Goal: Task Accomplishment & Management: Complete application form

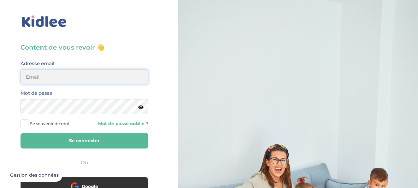
click at [92, 74] on input "email" at bounding box center [84, 76] width 128 height 15
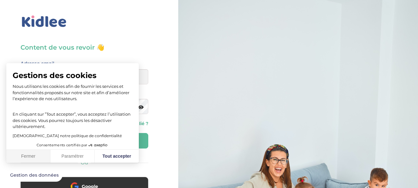
click at [38, 154] on button "Fermer" at bounding box center [28, 155] width 44 height 13
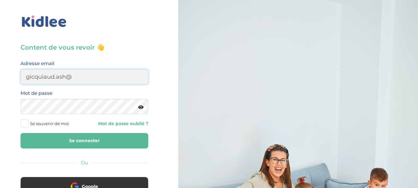
click at [89, 81] on input "gicquiaud.ash@" at bounding box center [84, 76] width 128 height 15
type input "[EMAIL_ADDRESS][DOMAIN_NAME]"
click at [25, 122] on span at bounding box center [24, 123] width 8 height 8
click at [0, 0] on input "Se souvenir de moi" at bounding box center [0, 0] width 0 height 0
click at [40, 139] on button "Se connecter" at bounding box center [84, 140] width 128 height 15
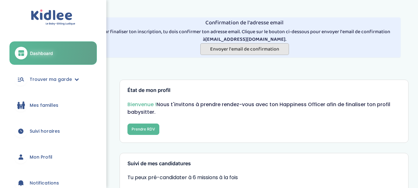
click at [249, 47] on span "Envoyer l'email de confirmation" at bounding box center [244, 49] width 69 height 8
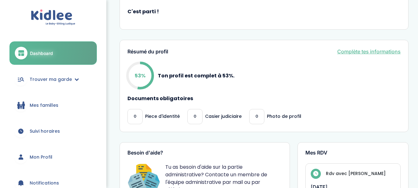
scroll to position [239, 0]
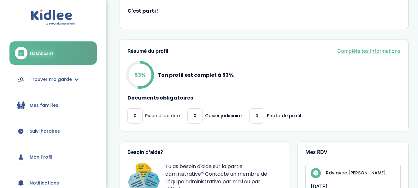
click at [378, 54] on link "Complète tes informations" at bounding box center [368, 51] width 63 height 8
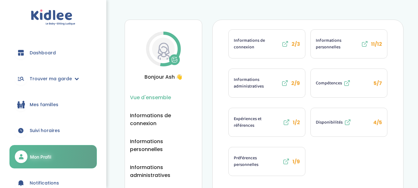
scroll to position [67, 0]
click at [286, 83] on icon at bounding box center [285, 83] width 8 height 8
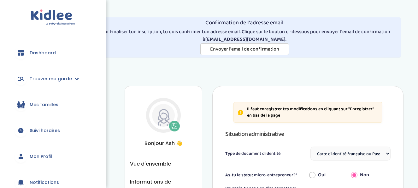
select select "Carte d'identité française ou Passeport français daté de moins de 5 ans"
click at [49, 52] on span "Dashboard" at bounding box center [43, 52] width 26 height 7
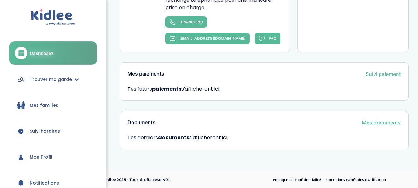
scroll to position [434, 0]
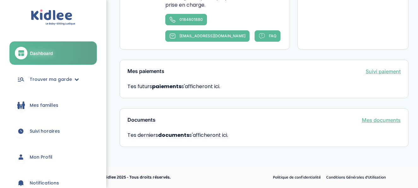
click at [48, 82] on span "Trouver ma garde" at bounding box center [51, 79] width 42 height 7
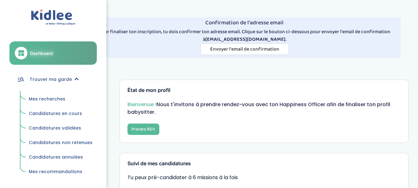
click at [45, 96] on span "Mes recherches" at bounding box center [47, 99] width 37 height 6
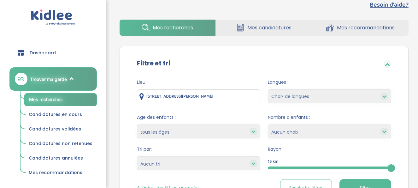
scroll to position [83, 0]
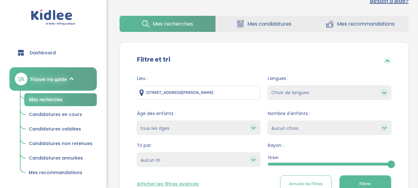
click at [309, 92] on select "Choix de langues Allemand Anglais Espagnol Grec Russe [DEMOGRAPHIC_DATA] Coréen" at bounding box center [329, 92] width 123 height 14
click at [320, 73] on div "Lieu : [STREET_ADDRESS][PERSON_NAME] Langues : Choix de langues Allemand Anglai…" at bounding box center [263, 135] width 273 height 131
click at [252, 127] on icon at bounding box center [253, 127] width 4 height 4
click at [253, 130] on icon at bounding box center [253, 127] width 4 height 4
click at [252, 126] on icon at bounding box center [253, 127] width 4 height 4
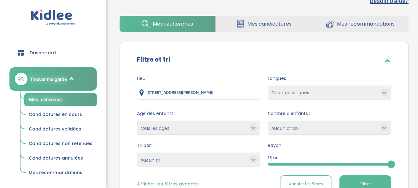
click at [228, 127] on select "moins de 3 ans entre 3 et 6 ans plus de 6 ans tous les âges" at bounding box center [198, 127] width 123 height 14
select select "+6"
click at [137, 120] on select "moins de 3 ans entre 3 et 6 ans plus de 6 ans tous les âges" at bounding box center [198, 127] width 123 height 14
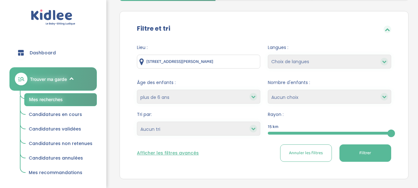
scroll to position [114, 0]
click at [207, 128] on select "Heures par semaine (croissant) Heures par semaine (décroissant) Date de démarra…" at bounding box center [198, 129] width 123 height 14
select select "hours_asc"
click at [137, 122] on select "Heures par semaine (croissant) Heures par semaine (décroissant) Date de démarra…" at bounding box center [198, 129] width 123 height 14
click at [358, 152] on button "Filtrer" at bounding box center [365, 152] width 52 height 17
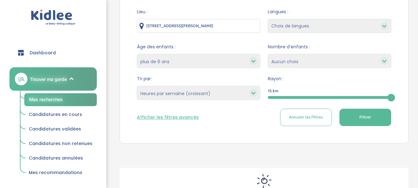
scroll to position [218, 0]
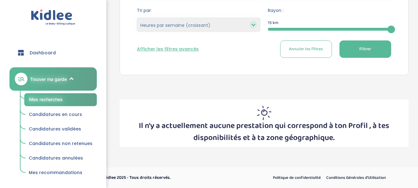
click at [370, 52] on span "Filtrer" at bounding box center [365, 49] width 12 height 7
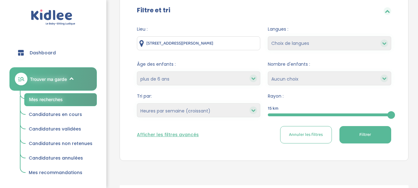
scroll to position [131, 0]
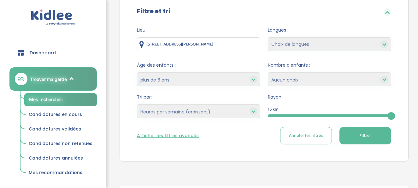
click at [254, 78] on icon at bounding box center [253, 79] width 4 height 4
click at [244, 79] on select "moins de 3 ans entre 3 et 6 ans plus de 6 ans tous les âges" at bounding box center [198, 79] width 123 height 14
select select "indifferent"
click at [137, 72] on select "moins de 3 ans entre 3 et 6 ans plus de 6 ans tous les âges" at bounding box center [198, 79] width 123 height 14
click at [349, 133] on button "Filtrer" at bounding box center [365, 135] width 52 height 17
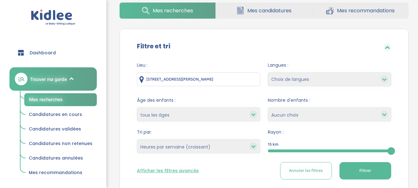
scroll to position [94, 0]
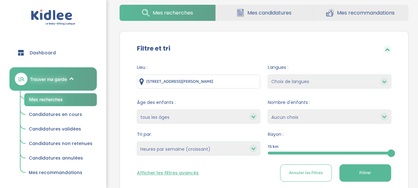
click at [387, 51] on icon at bounding box center [387, 49] width 5 height 5
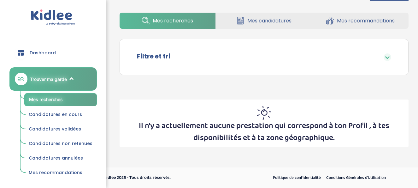
scroll to position [86, 0]
click at [41, 54] on span "Dashboard" at bounding box center [43, 52] width 26 height 7
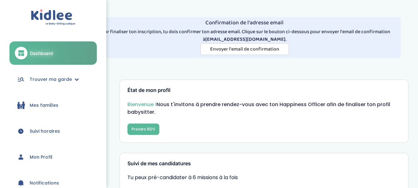
click at [32, 154] on span "Mon Profil" at bounding box center [41, 157] width 23 height 7
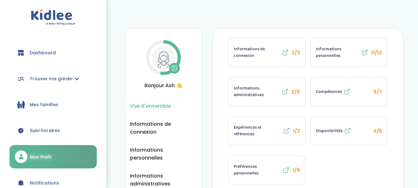
scroll to position [57, 0]
click at [251, 56] on span "Informations de connexion" at bounding box center [257, 52] width 46 height 13
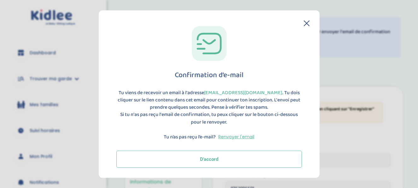
click at [214, 156] on button "D'accord" at bounding box center [208, 158] width 185 height 17
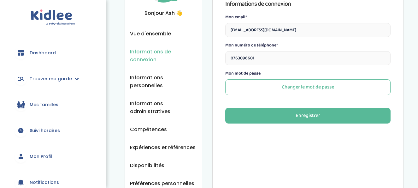
scroll to position [67, 0]
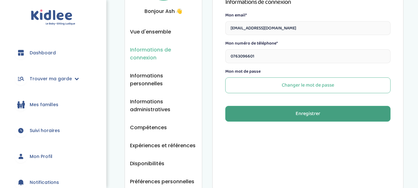
click at [287, 113] on button "Enregistrer" at bounding box center [307, 114] width 165 height 16
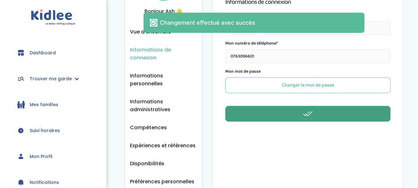
scroll to position [0, 0]
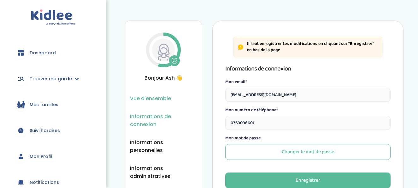
click at [146, 99] on span "Vue d'ensemble" at bounding box center [150, 98] width 41 height 8
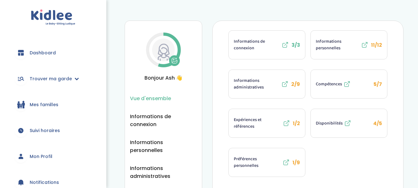
click at [342, 45] on span "Informations personnelles" at bounding box center [338, 44] width 44 height 13
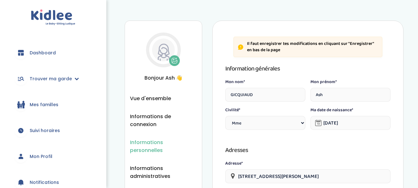
select select "1"
select select "5"
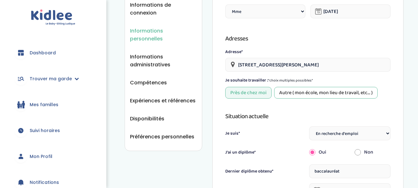
scroll to position [113, 0]
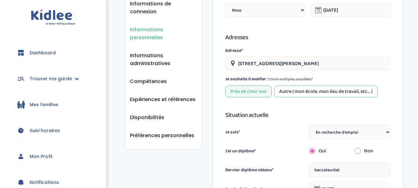
click at [294, 90] on div "Autre ( mon école, mon lieu de travail, etc... )" at bounding box center [325, 91] width 103 height 12
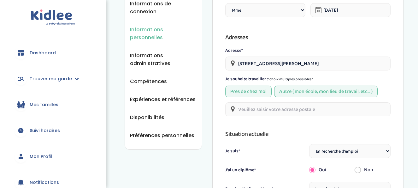
click at [275, 109] on input "text" at bounding box center [307, 109] width 165 height 14
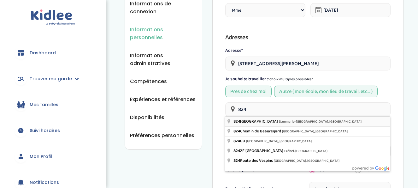
type input "824 Avenue du Lys, Dammarie-les-Lys, France"
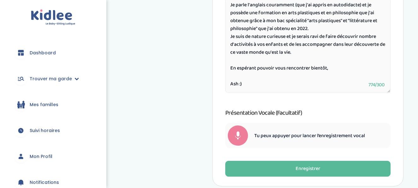
scroll to position [396, 0]
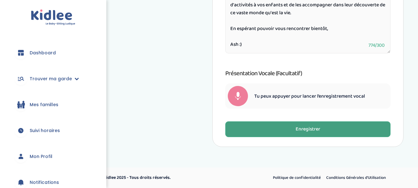
click at [321, 129] on button "Enregistrer" at bounding box center [307, 129] width 165 height 16
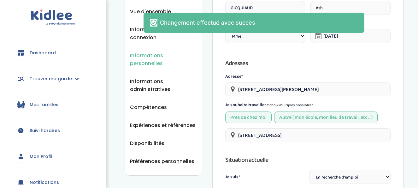
scroll to position [0, 0]
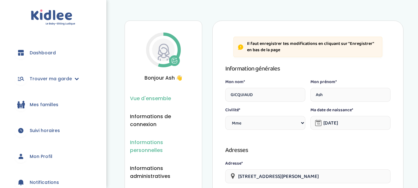
click at [153, 99] on span "Vue d'ensemble" at bounding box center [150, 98] width 41 height 8
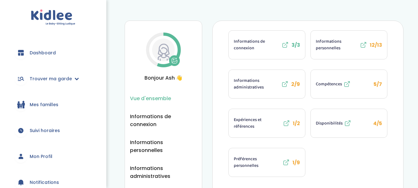
click at [338, 77] on button "Compétences 5/7" at bounding box center [349, 84] width 76 height 28
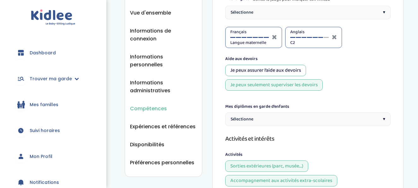
scroll to position [103, 0]
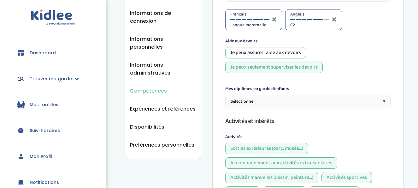
click at [308, 100] on div "Sélectionne ▾" at bounding box center [307, 102] width 165 height 14
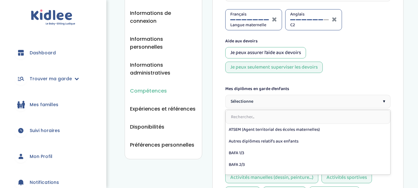
click at [358, 61] on div "Je peux assurer l’aide aux devoirs Je peux seulement superviser les devoirs" at bounding box center [307, 60] width 165 height 26
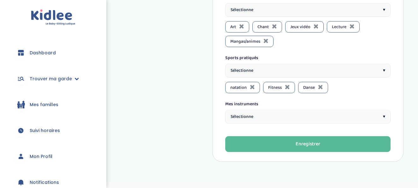
scroll to position [342, 0]
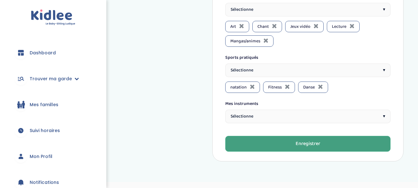
click at [320, 143] on button "Enregistrer" at bounding box center [307, 144] width 165 height 16
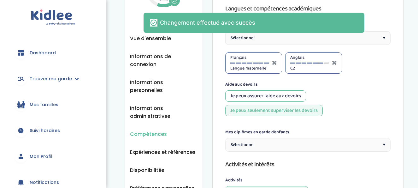
scroll to position [0, 0]
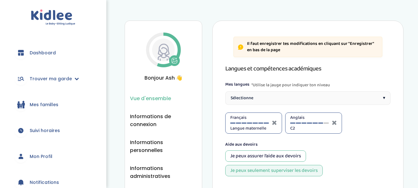
click at [151, 97] on span "Vue d'ensemble" at bounding box center [150, 98] width 41 height 8
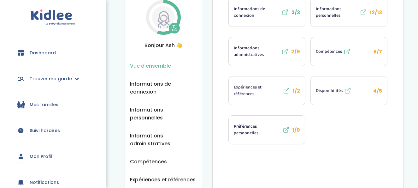
scroll to position [32, 0]
click at [247, 129] on span "Préférences personnelles" at bounding box center [257, 129] width 47 height 13
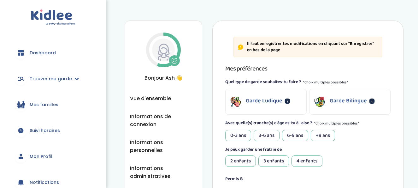
click at [282, 101] on p "Garde Ludique" at bounding box center [264, 100] width 37 height 9
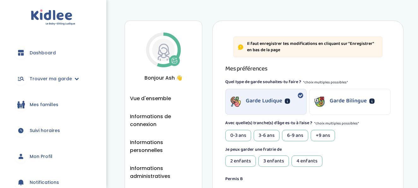
click at [329, 97] on p "Garde Bilingue" at bounding box center [347, 100] width 37 height 9
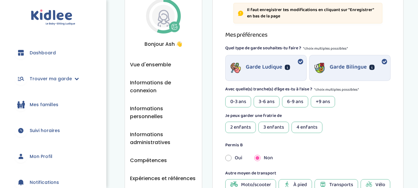
scroll to position [35, 0]
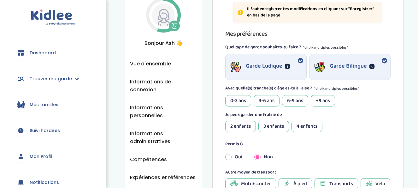
click at [295, 99] on div "6-9 ans" at bounding box center [295, 100] width 26 height 11
click at [316, 99] on div "+9 ans" at bounding box center [323, 100] width 24 height 11
click at [246, 125] on div "2 enfants" at bounding box center [240, 125] width 31 height 11
click at [271, 125] on div "3 enfants" at bounding box center [273, 125] width 31 height 11
click at [301, 125] on div "4 enfants" at bounding box center [306, 125] width 31 height 11
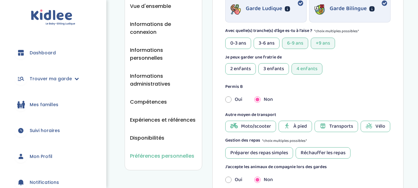
scroll to position [94, 0]
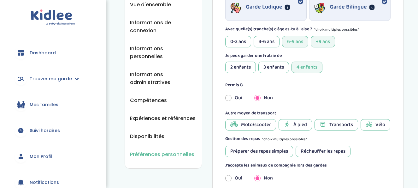
click at [293, 122] on span "À pied" at bounding box center [300, 125] width 14 height 8
click at [320, 121] on icon at bounding box center [322, 124] width 7 height 6
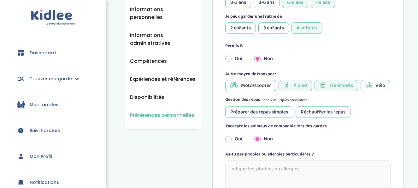
scroll to position [133, 0]
click at [302, 108] on div "Réchauffer les repas" at bounding box center [322, 111] width 55 height 11
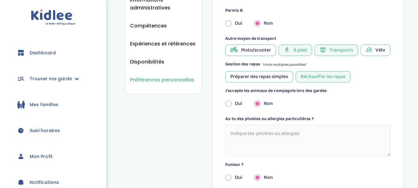
scroll to position [168, 0]
click at [228, 102] on input "radio" at bounding box center [228, 103] width 6 height 14
radio input "true"
radio input "false"
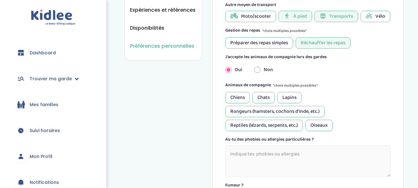
scroll to position [202, 0]
click at [234, 95] on div "Chiens" at bounding box center [237, 96] width 25 height 11
click at [234, 111] on div "Rongeurs (hamsters, cochons d'Inde, etc.)" at bounding box center [274, 110] width 99 height 11
click at [233, 125] on div "Reptiles (lézards, serpents, etc.)" at bounding box center [264, 124] width 78 height 11
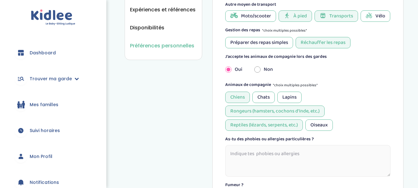
click at [233, 154] on textarea at bounding box center [307, 161] width 165 height 32
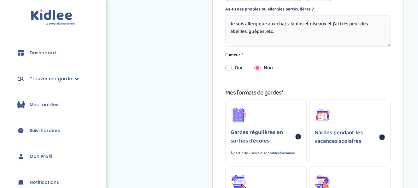
scroll to position [332, 0]
type textarea "Je suis allergique aux chats, lapins et oiseaux et j'ai très peur des abeilles,…"
click at [230, 68] on input "radio" at bounding box center [228, 68] width 6 height 14
radio input "true"
click at [256, 69] on input "radio" at bounding box center [257, 68] width 6 height 14
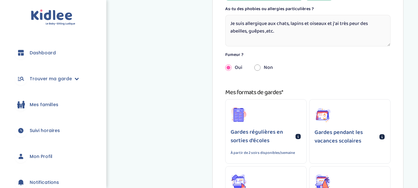
radio input "true"
radio input "false"
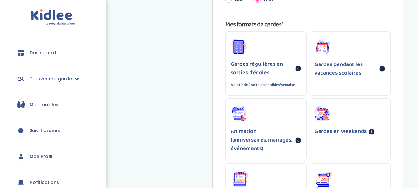
scroll to position [400, 0]
click at [271, 67] on p "Gardes régulières en sorties d'écoles" at bounding box center [261, 68] width 62 height 17
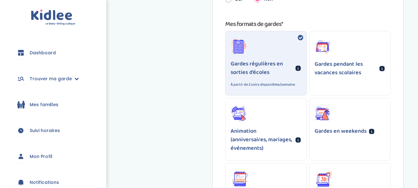
click at [357, 73] on p "Gardes pendant les vacances scolaires" at bounding box center [345, 68] width 62 height 17
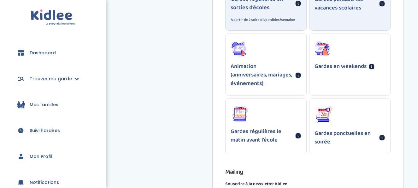
scroll to position [486, 0]
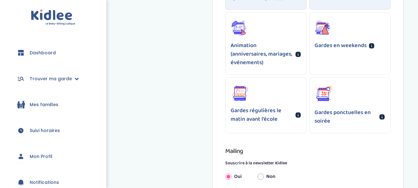
click at [338, 106] on div "Gardes ponctuelles en soirée" at bounding box center [349, 105] width 81 height 55
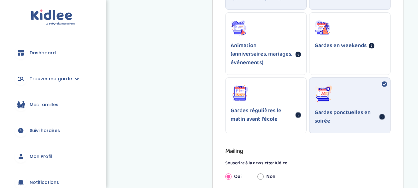
click at [255, 111] on p "Gardes régulières le matin avant l'école" at bounding box center [261, 114] width 62 height 17
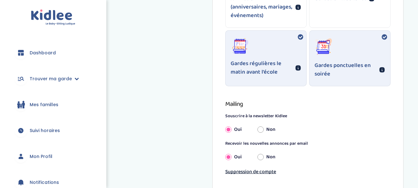
scroll to position [533, 0]
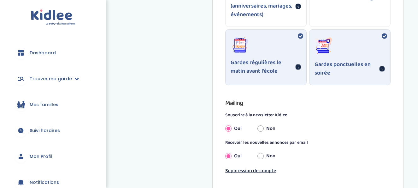
click at [260, 129] on input "Non" at bounding box center [260, 128] width 6 height 14
radio input "true"
radio input "false"
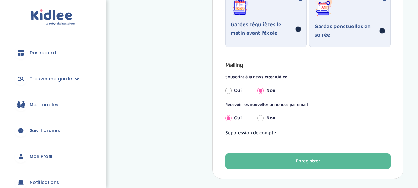
scroll to position [573, 0]
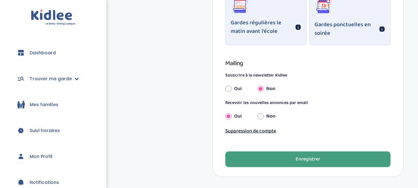
click at [311, 158] on div "Enregistrer" at bounding box center [307, 158] width 25 height 7
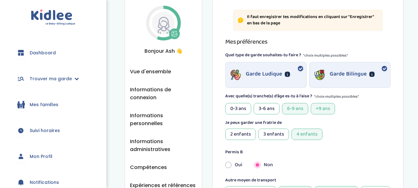
scroll to position [25, 0]
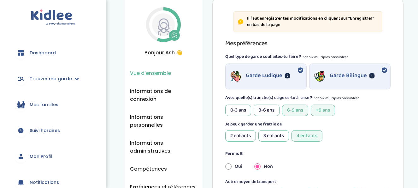
click at [160, 71] on span "Vue d'ensemble" at bounding box center [150, 73] width 41 height 8
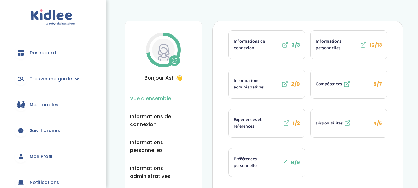
click at [257, 85] on span "Informations administratives" at bounding box center [257, 83] width 46 height 13
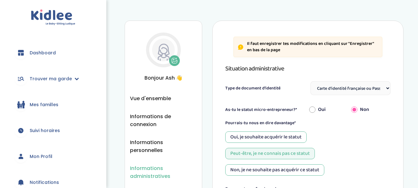
select select "Carte d'identité française ou Passeport français daté de moins de 5 ans"
click at [147, 94] on span "Vue d'ensemble" at bounding box center [150, 98] width 41 height 8
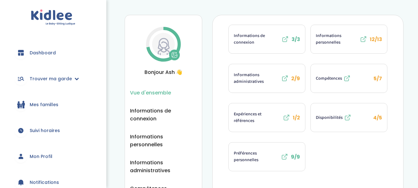
scroll to position [6, 0]
click at [265, 115] on span "Expériences et références" at bounding box center [258, 116] width 48 height 13
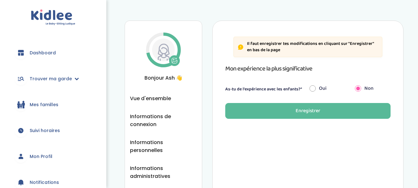
click at [314, 90] on input "radio" at bounding box center [312, 88] width 6 height 14
radio input "true"
radio input "false"
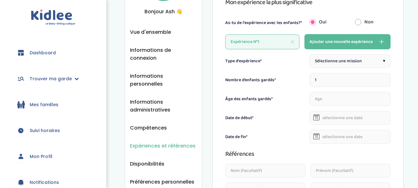
scroll to position [67, 0]
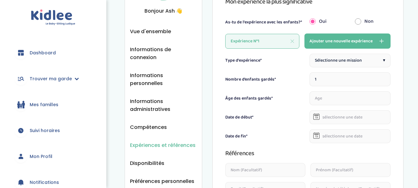
click at [333, 58] on span "Sélectionne une mission" at bounding box center [338, 60] width 47 height 7
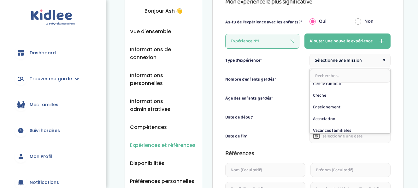
scroll to position [76, 0]
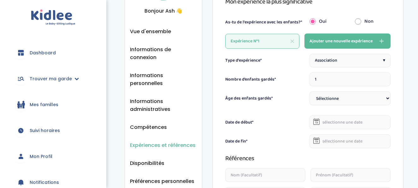
click at [333, 79] on input "1" at bounding box center [349, 79] width 81 height 14
type input "8"
click at [354, 100] on select "Sélectionne 3-6 ans 6-9 ans +9 ans" at bounding box center [349, 98] width 81 height 14
select select "6-9"
click at [309, 91] on select "Sélectionne 3-6 ans 6-9 ans +9 ans" at bounding box center [349, 98] width 81 height 14
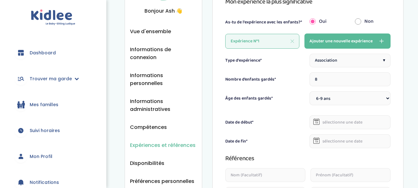
select select
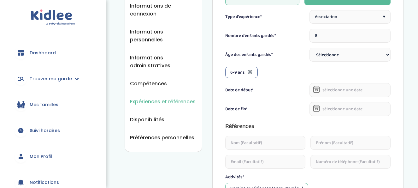
scroll to position [112, 0]
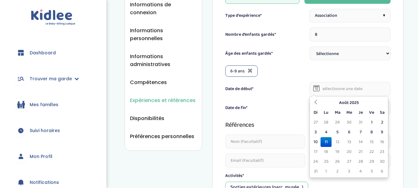
click at [336, 91] on input "text" at bounding box center [349, 89] width 81 height 14
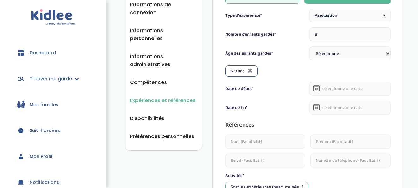
click at [307, 64] on div "Type d'expérience* Association ▾ Nombre d’enfants gardés* 8 Âge des enfants gar…" at bounding box center [307, 173] width 165 height 329
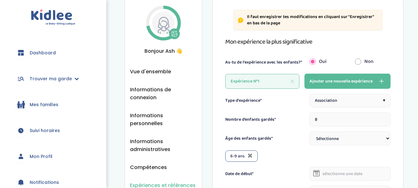
scroll to position [26, 0]
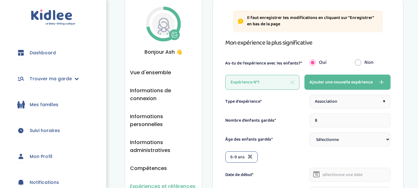
click at [357, 62] on input "radio" at bounding box center [358, 62] width 6 height 14
radio input "true"
radio input "false"
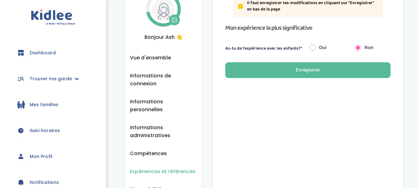
scroll to position [40, 0]
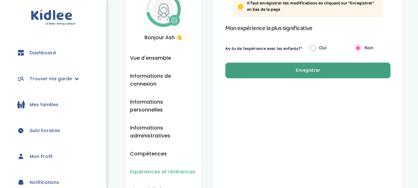
click at [312, 67] on div "Enregistrer" at bounding box center [307, 70] width 25 height 7
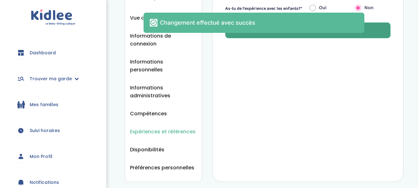
scroll to position [77, 0]
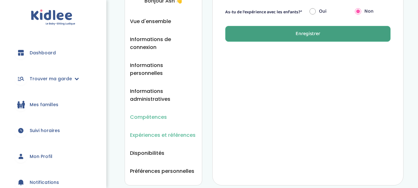
click at [155, 113] on span "Compétences" at bounding box center [148, 117] width 37 height 8
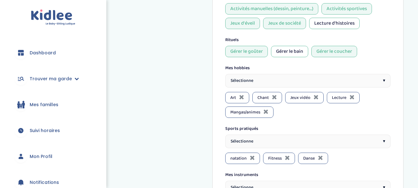
scroll to position [272, 0]
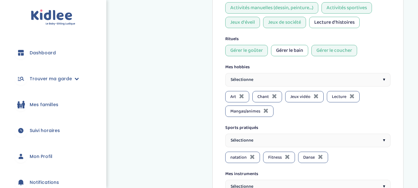
click at [294, 77] on div "Sélectionne ▾" at bounding box center [307, 80] width 165 height 14
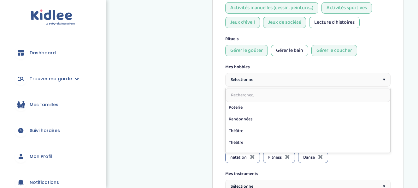
scroll to position [300, 0]
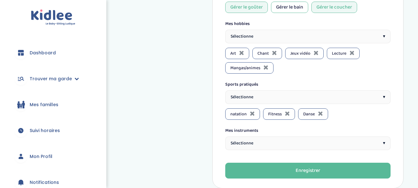
scroll to position [318, 0]
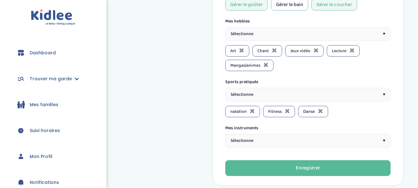
click at [294, 90] on div "Sélectionne ▾" at bounding box center [307, 95] width 165 height 14
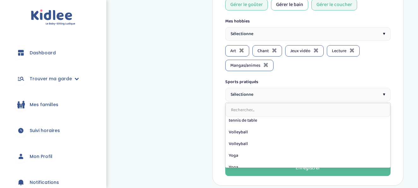
scroll to position [230, 0]
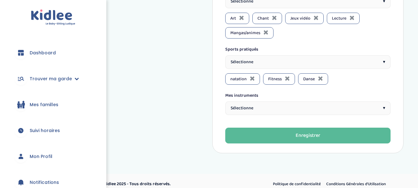
scroll to position [353, 0]
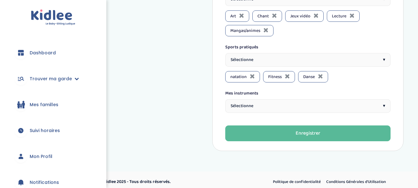
click at [256, 107] on div "Sélectionne ▾" at bounding box center [307, 106] width 165 height 14
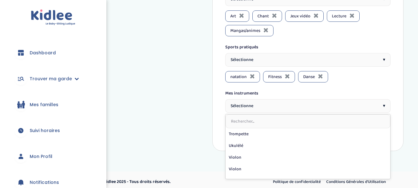
scroll to position [148, 0]
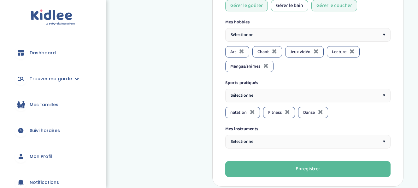
scroll to position [309, 0]
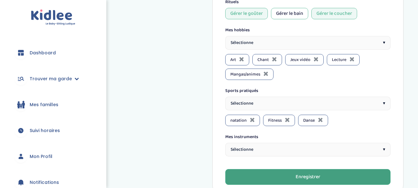
click at [249, 175] on button "Enregistrer" at bounding box center [307, 177] width 165 height 16
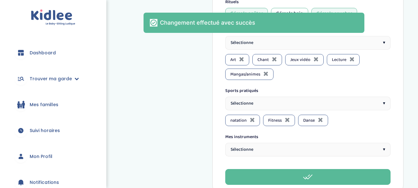
click at [37, 55] on span "Dashboard" at bounding box center [43, 52] width 26 height 7
